Goal: Find contact information: Find contact information

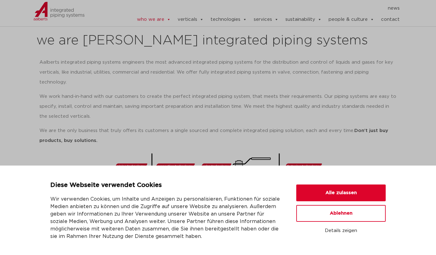
scroll to position [82, 0]
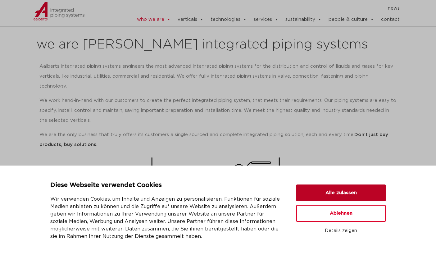
click at [319, 190] on button "Alle zulassen" at bounding box center [340, 193] width 89 height 17
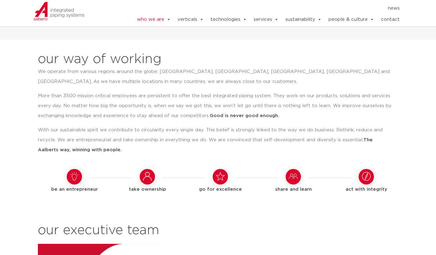
scroll to position [481, 0]
click at [391, 20] on link "contact" at bounding box center [390, 19] width 19 height 12
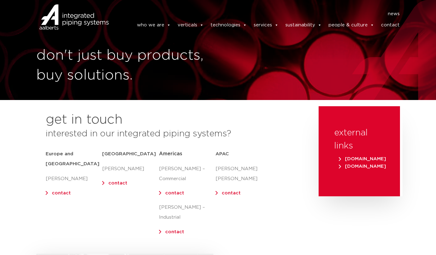
click at [53, 191] on link "contact" at bounding box center [61, 193] width 19 height 5
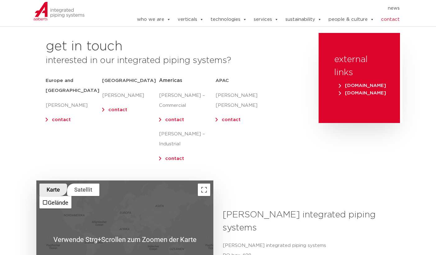
scroll to position [73, 0]
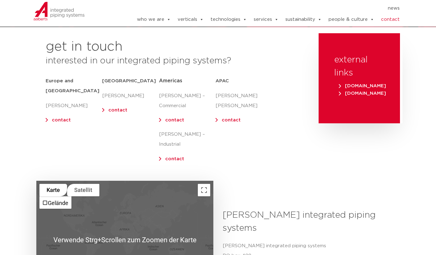
click at [60, 118] on link "contact" at bounding box center [61, 120] width 19 height 5
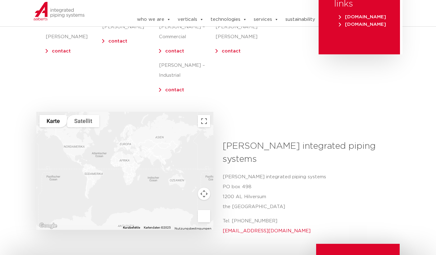
scroll to position [142, 0]
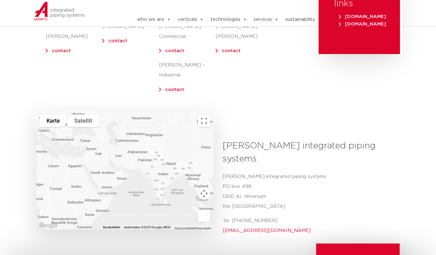
drag, startPoint x: 164, startPoint y: 163, endPoint x: 130, endPoint y: 113, distance: 60.7
click at [130, 113] on div at bounding box center [124, 171] width 177 height 118
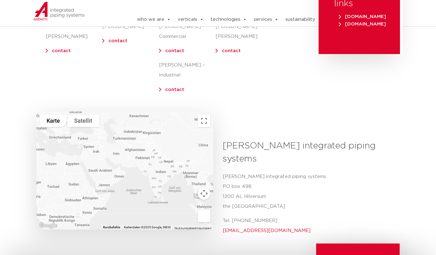
click at [118, 167] on div at bounding box center [124, 171] width 177 height 118
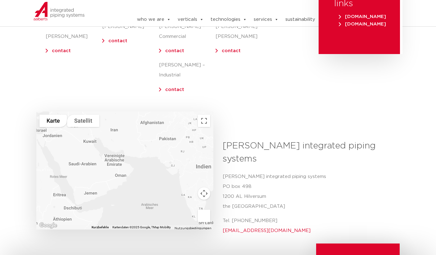
click at [118, 167] on div at bounding box center [124, 171] width 177 height 118
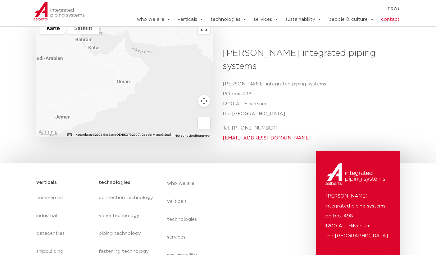
scroll to position [235, 0]
click at [186, 192] on link "verticals" at bounding box center [224, 199] width 114 height 14
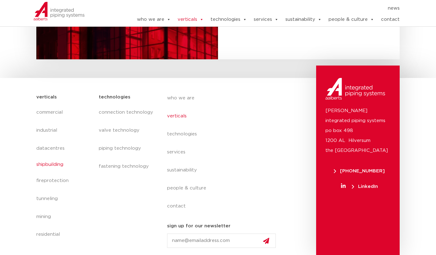
scroll to position [1507, 0]
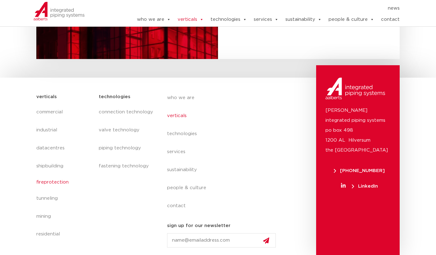
click at [55, 177] on link "fireprotection" at bounding box center [64, 182] width 56 height 14
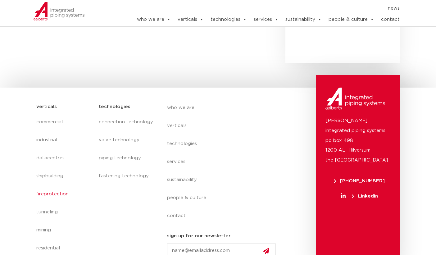
scroll to position [420, 0]
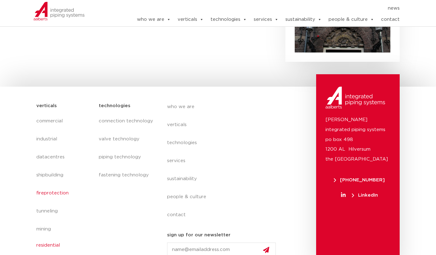
click at [45, 238] on link "residential" at bounding box center [64, 245] width 56 height 14
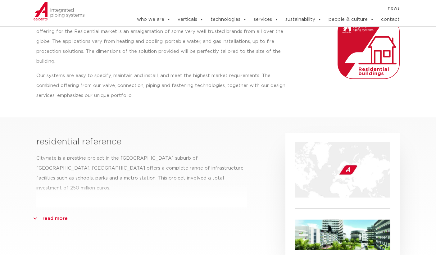
scroll to position [99, 0]
click at [348, 161] on img at bounding box center [343, 169] width 96 height 55
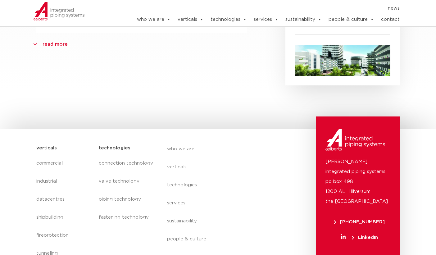
scroll to position [315, 0]
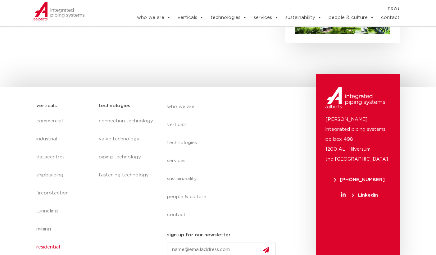
click at [398, 9] on link "news" at bounding box center [394, 8] width 12 height 6
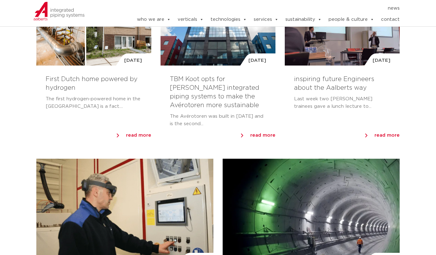
scroll to position [107, 0]
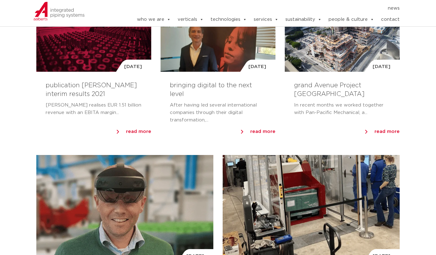
click at [284, 156] on div "[DATE]" at bounding box center [311, 208] width 177 height 106
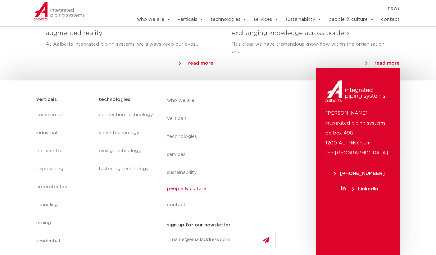
scroll to position [677, 0]
click at [183, 190] on link "people & culture" at bounding box center [224, 189] width 114 height 14
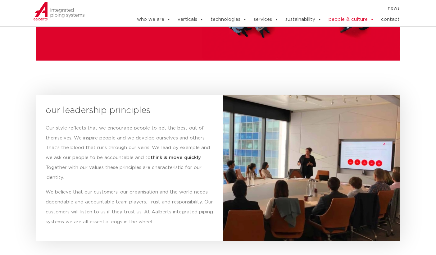
scroll to position [864, 0]
